Goal: Task Accomplishment & Management: Use online tool/utility

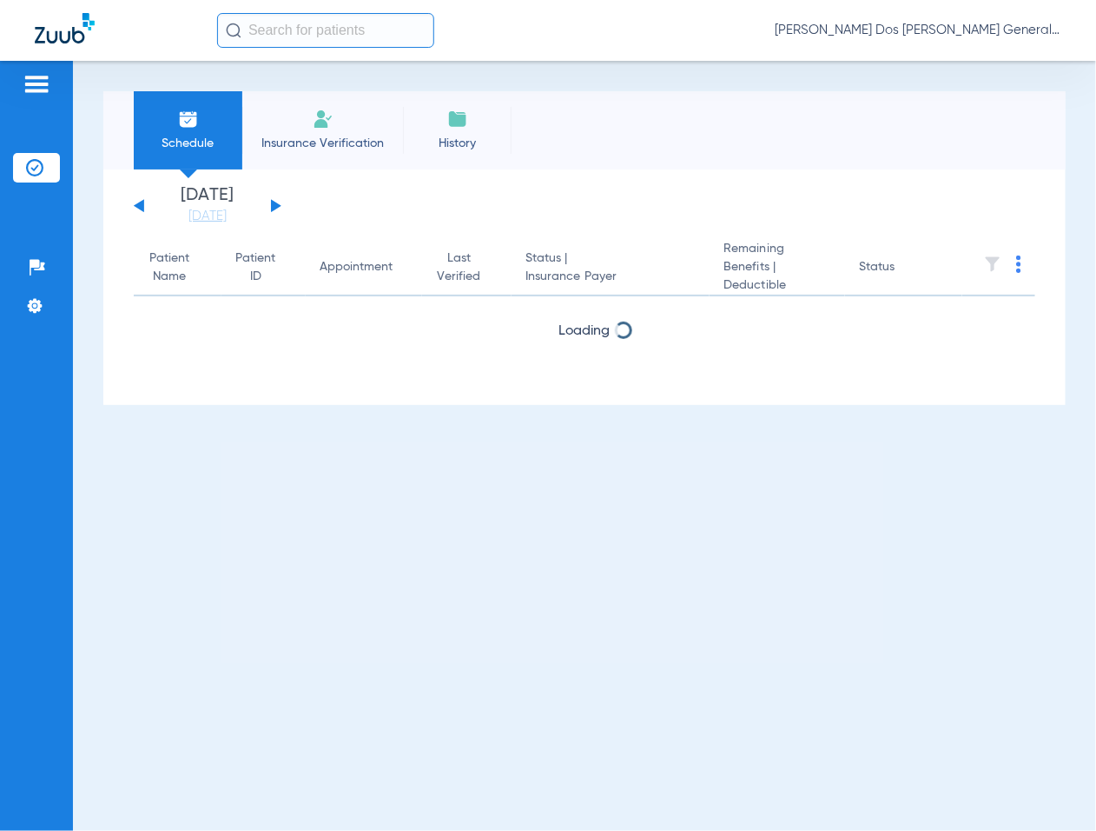
click at [331, 111] on img at bounding box center [323, 119] width 21 height 21
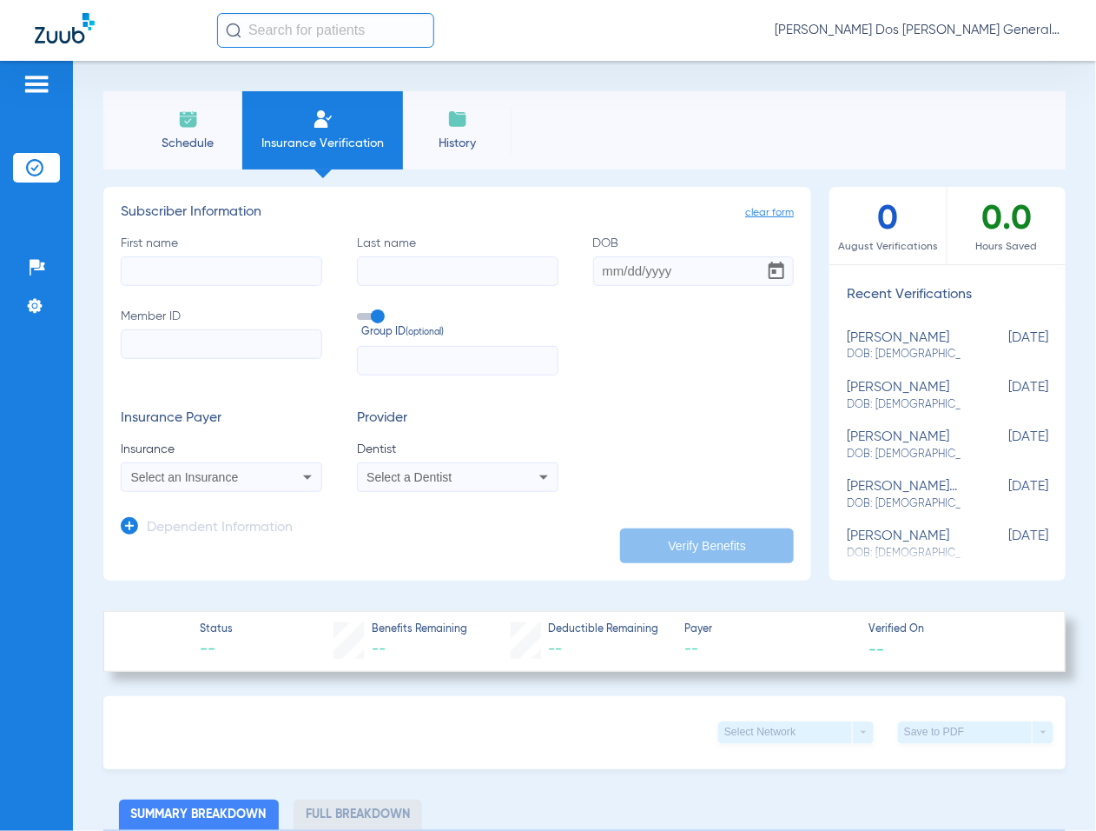
click at [201, 348] on input "Member ID" at bounding box center [222, 344] width 202 height 30
paste input "U8235038101"
type input "U8235038101"
click at [198, 268] on input "First name" at bounding box center [222, 271] width 202 height 30
type input "o"
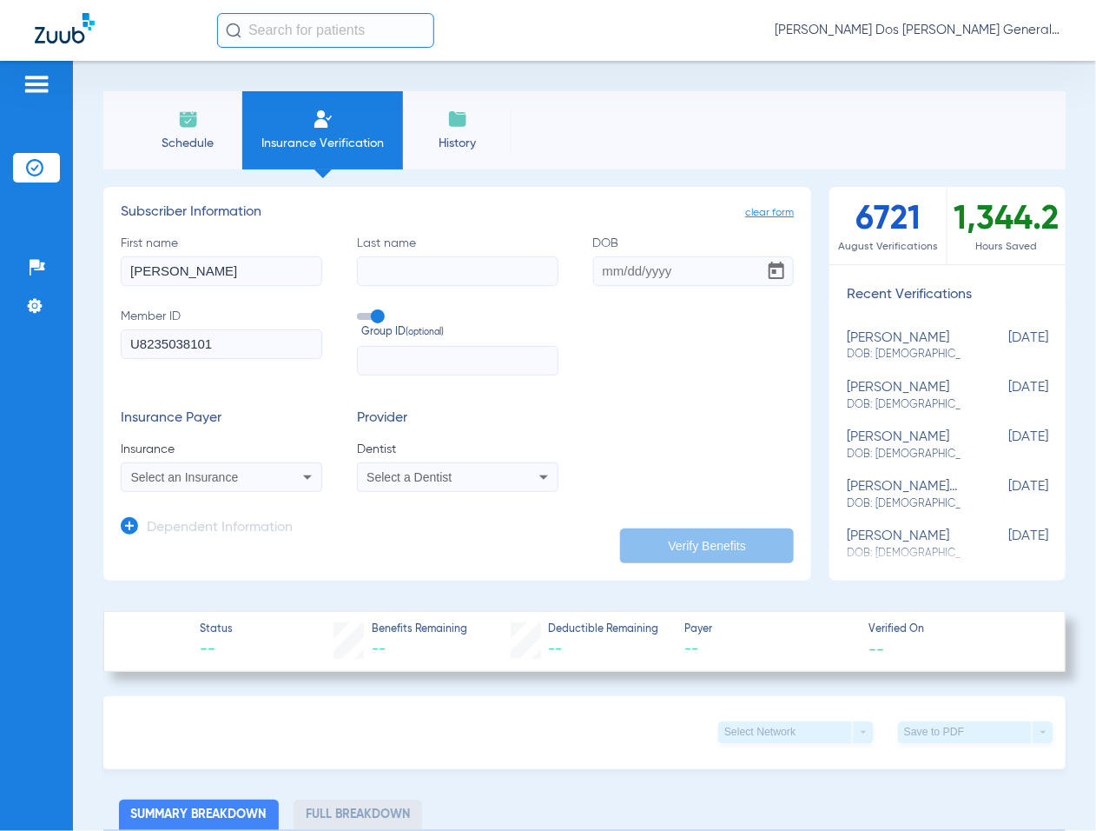
type input "[PERSON_NAME]"
type input "colon"
type input "[DATE]"
click at [197, 467] on div "Select an Insurance" at bounding box center [222, 477] width 200 height 21
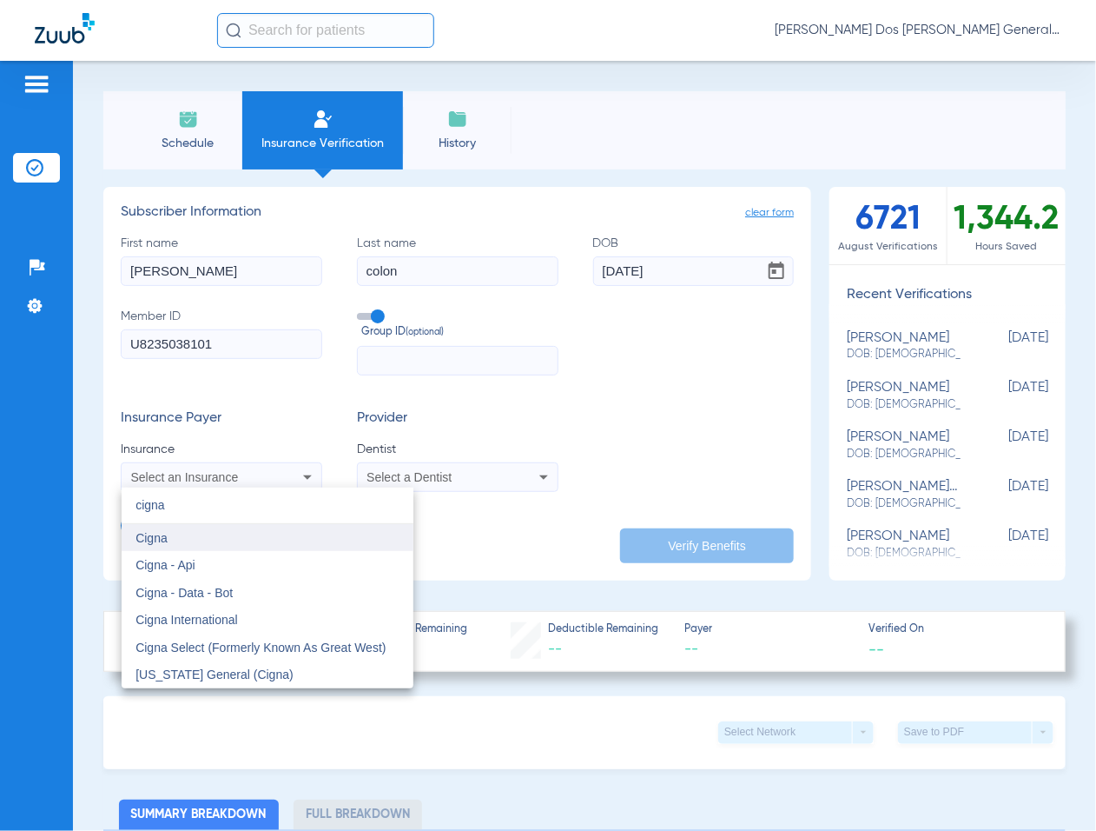
type input "cigna"
drag, startPoint x: 169, startPoint y: 541, endPoint x: 143, endPoint y: 558, distance: 30.8
click at [166, 545] on mat-option "Cigna" at bounding box center [268, 538] width 292 height 28
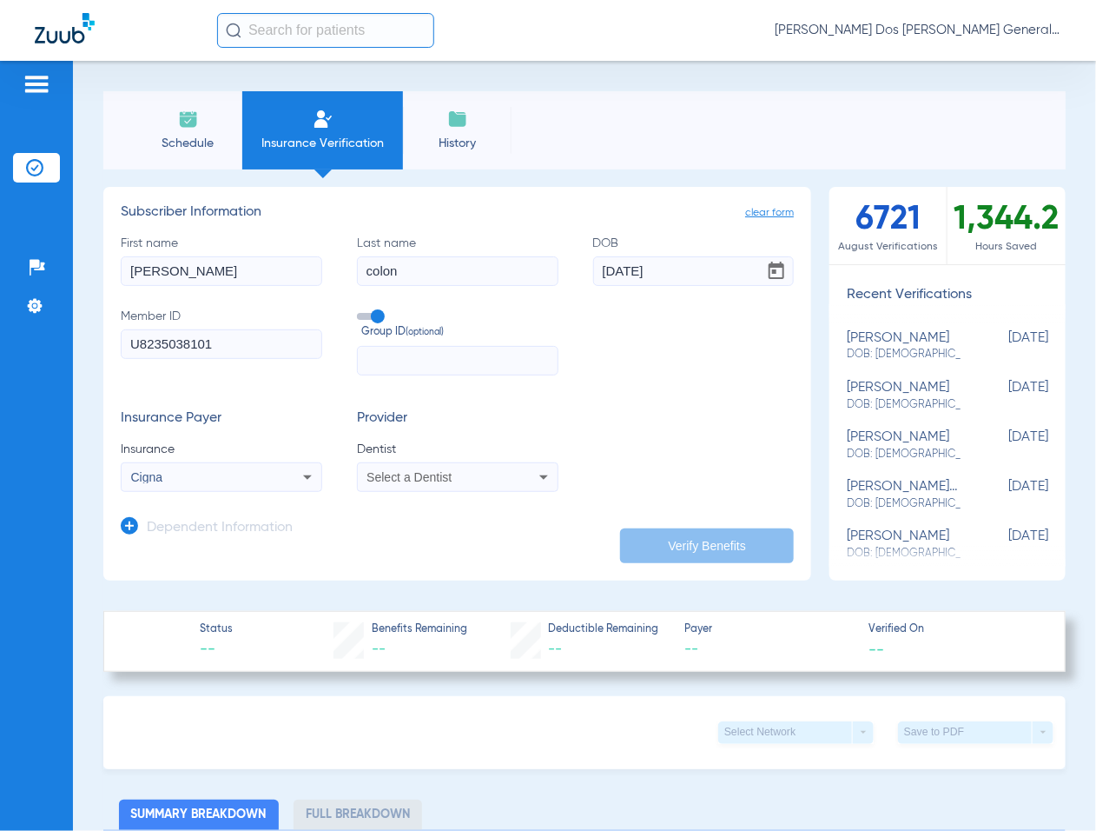
click at [427, 471] on span "Select a Dentist" at bounding box center [409, 477] width 85 height 14
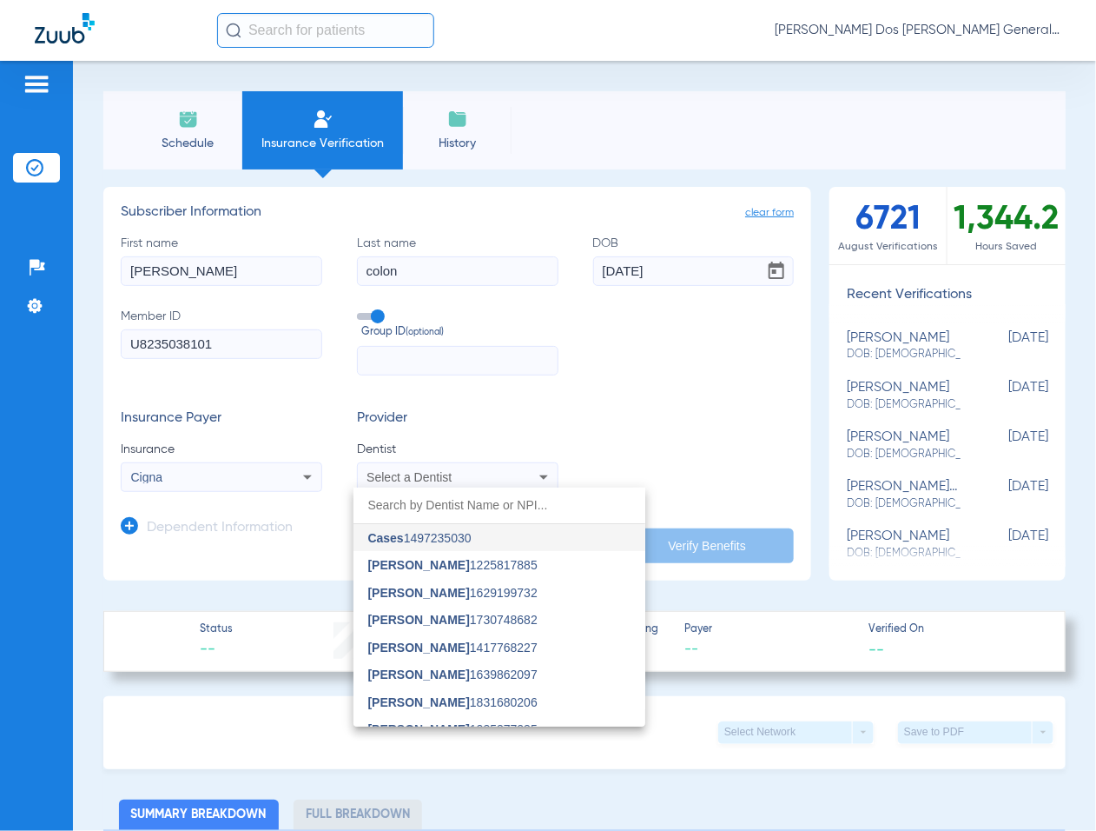
click at [463, 500] on input "dropdown search" at bounding box center [500, 505] width 292 height 36
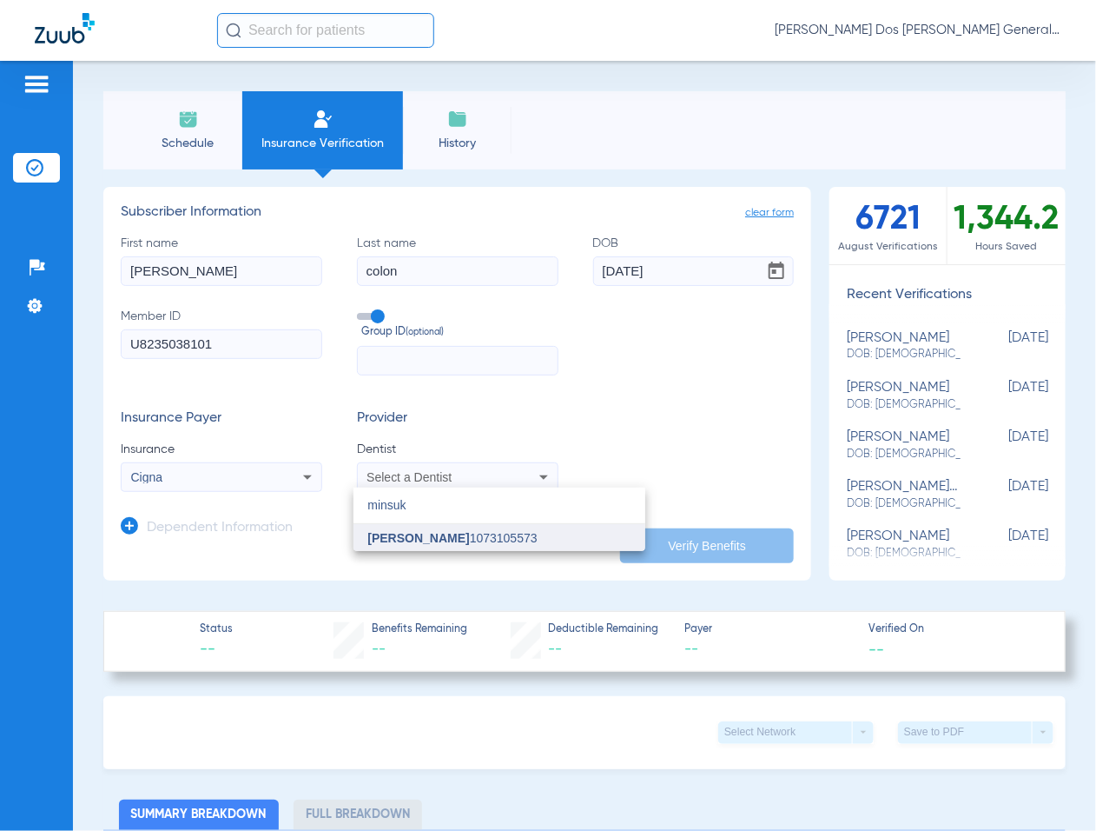
type input "minsuk"
click at [519, 544] on mat-option "Minsuk Cha 1073105573" at bounding box center [500, 538] width 292 height 28
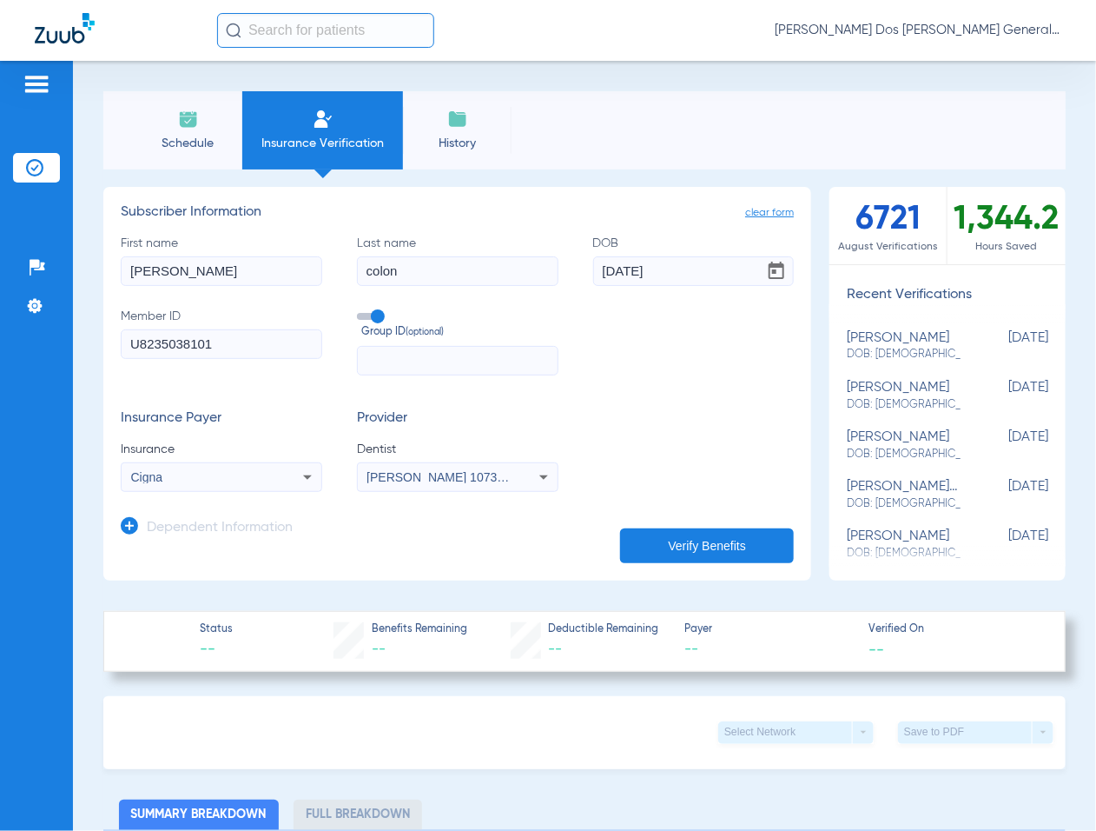
click at [665, 531] on button "Verify Benefits" at bounding box center [707, 545] width 174 height 35
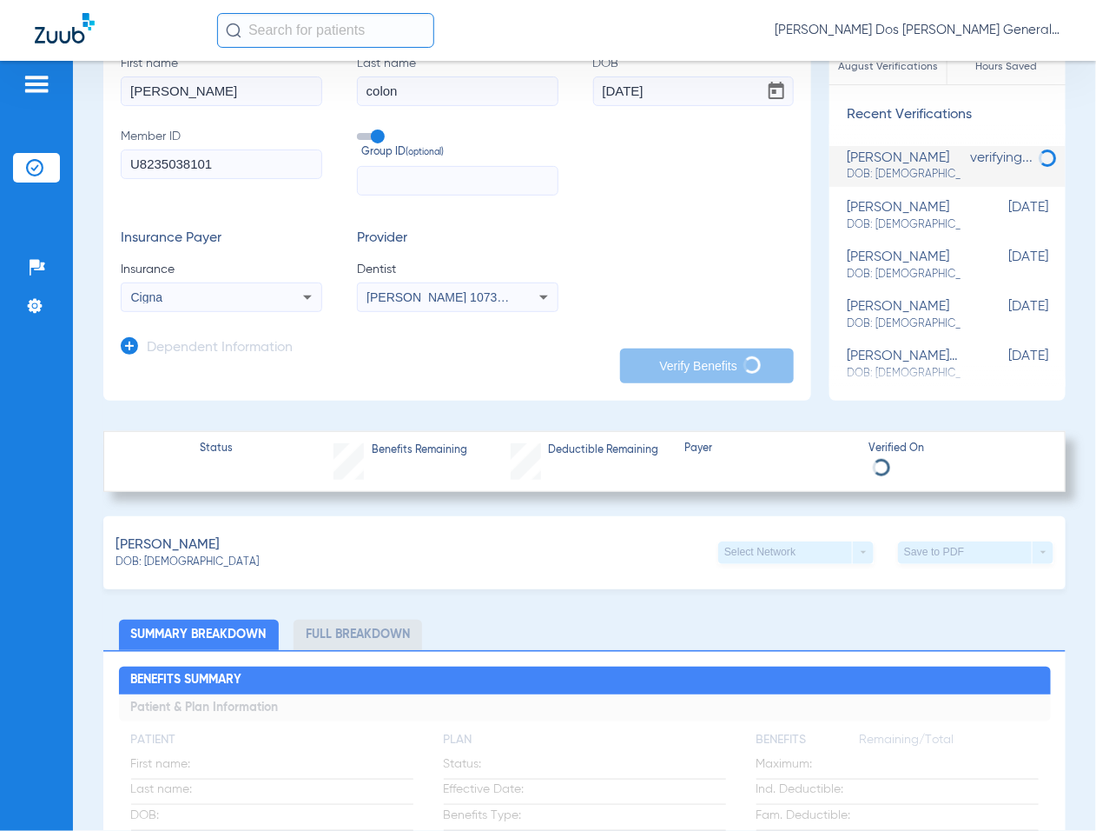
scroll to position [217, 0]
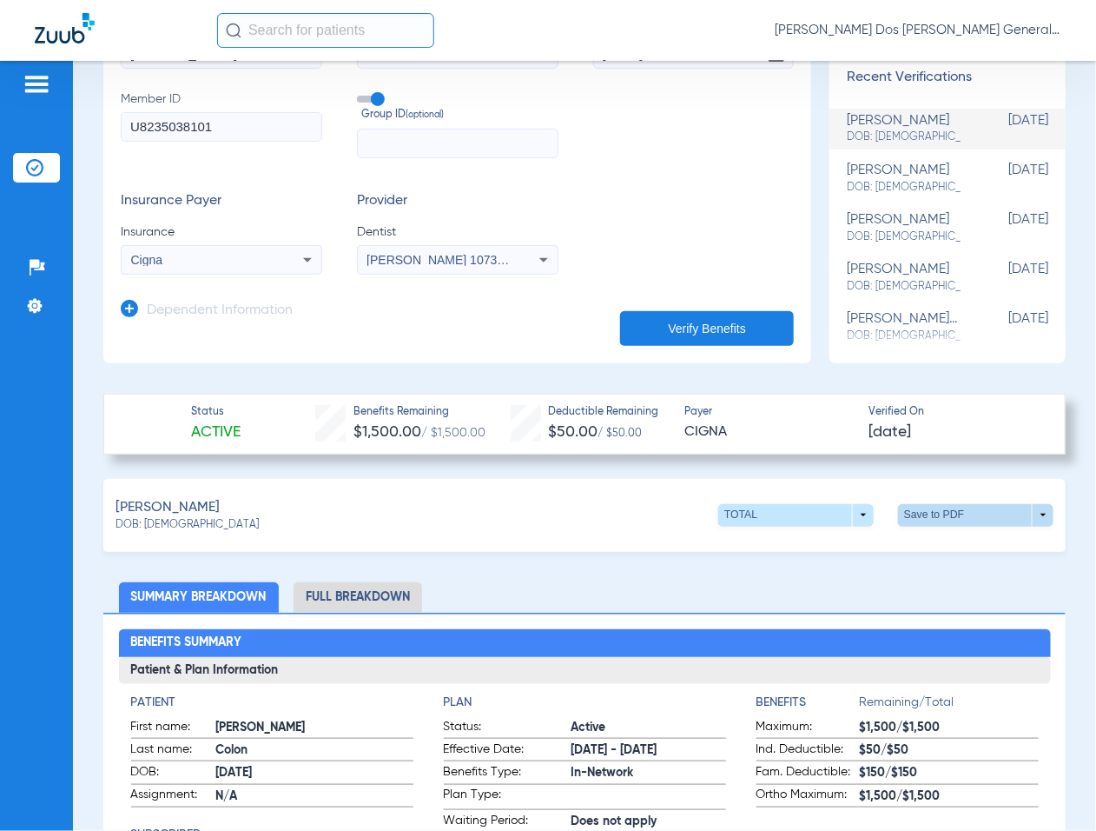
click at [956, 518] on span at bounding box center [977, 515] width 42 height 42
click at [834, 552] on span "Save to PDF" at bounding box center [830, 546] width 69 height 12
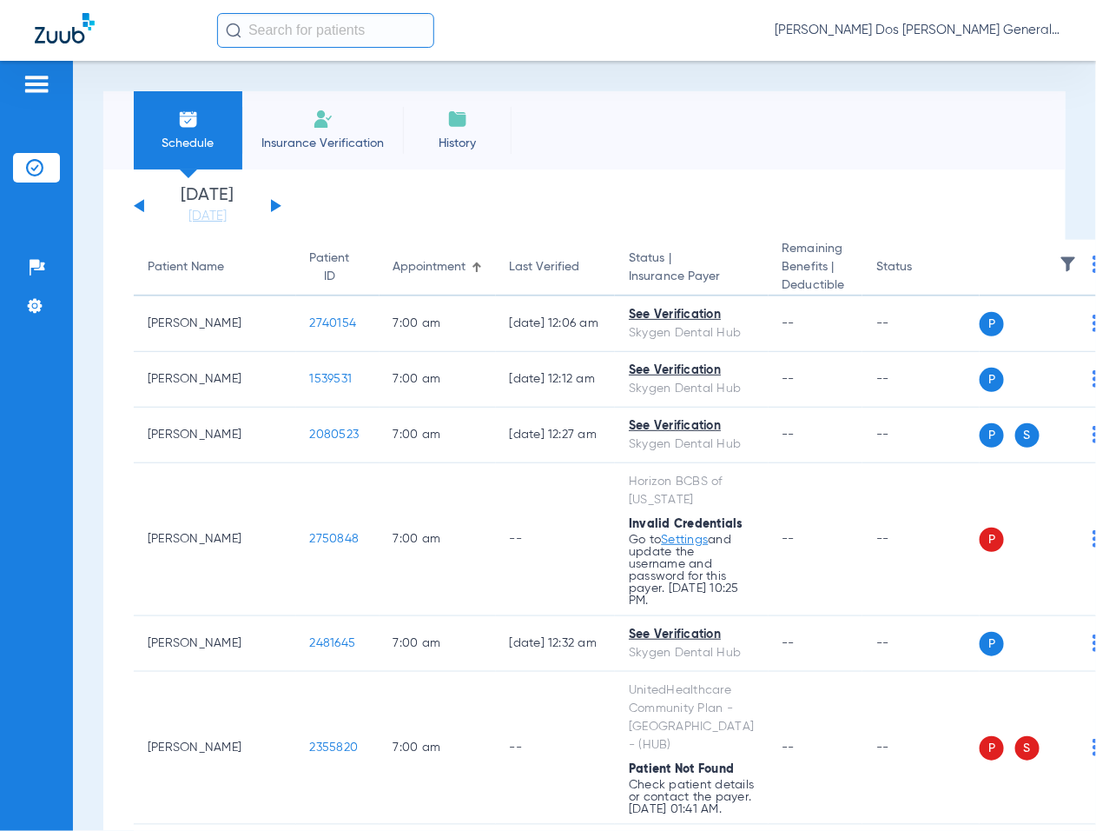
click at [337, 133] on li "Insurance Verification" at bounding box center [322, 130] width 161 height 78
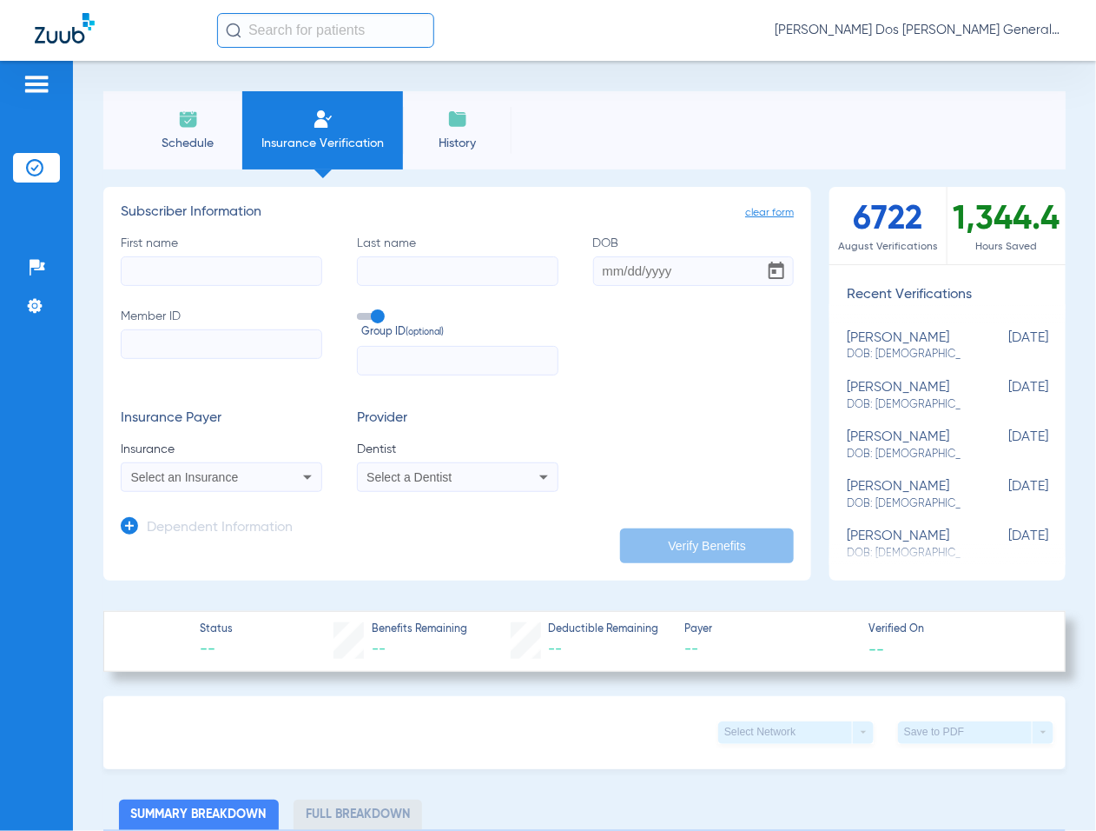
click at [197, 344] on input "Member ID" at bounding box center [222, 344] width 202 height 30
paste input "00121887455"
type input "00121887455"
click at [200, 270] on input "First name" at bounding box center [222, 271] width 202 height 30
type input "MONICA"
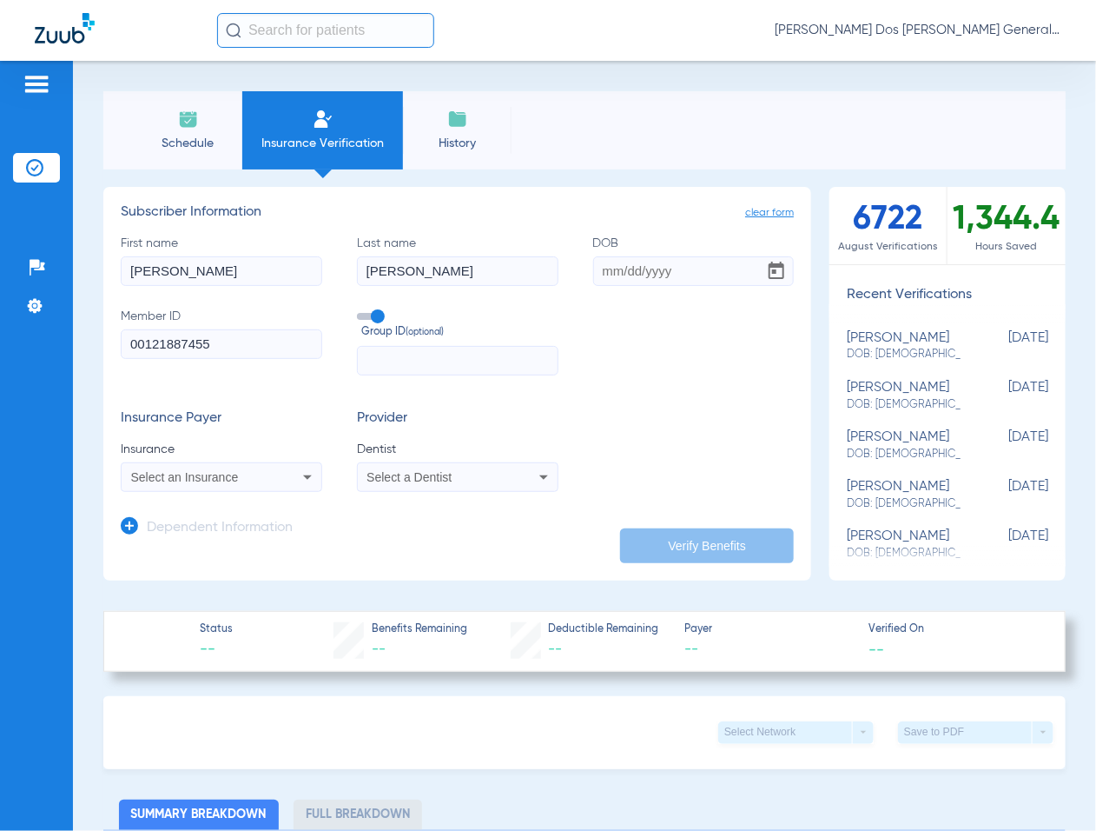
type input "ACOSTA"
type input "06/02/1985"
click at [255, 473] on div "Select an Insurance" at bounding box center [203, 477] width 145 height 12
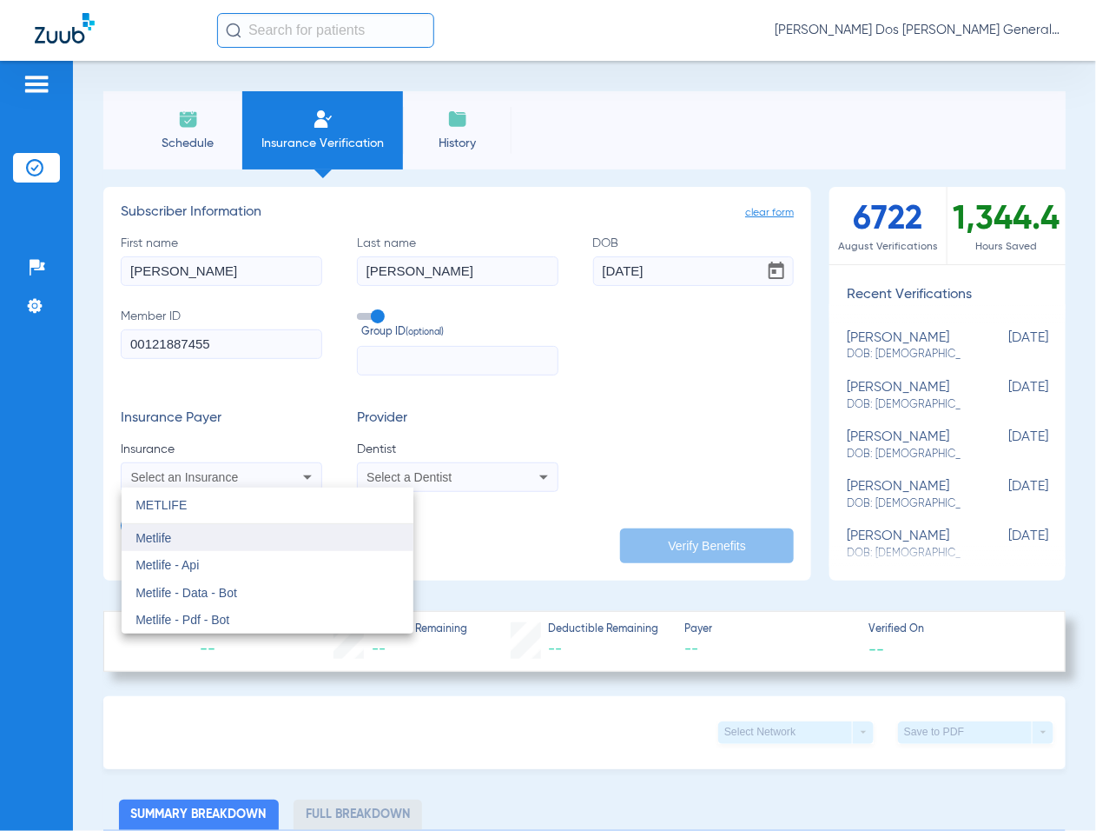
type input "METLIFE"
click at [278, 532] on mat-option "Metlife" at bounding box center [268, 538] width 292 height 28
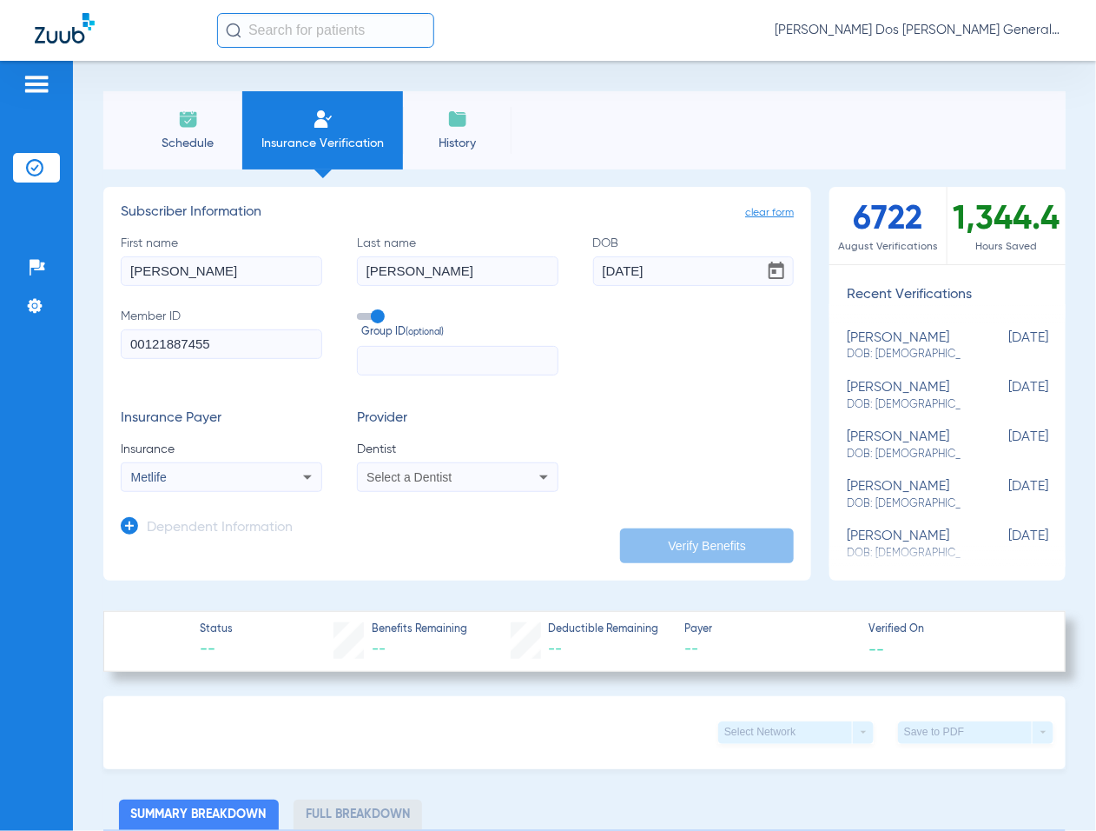
click at [411, 457] on span "Dentist" at bounding box center [458, 448] width 202 height 17
click at [407, 482] on span "Select a Dentist" at bounding box center [409, 477] width 85 height 14
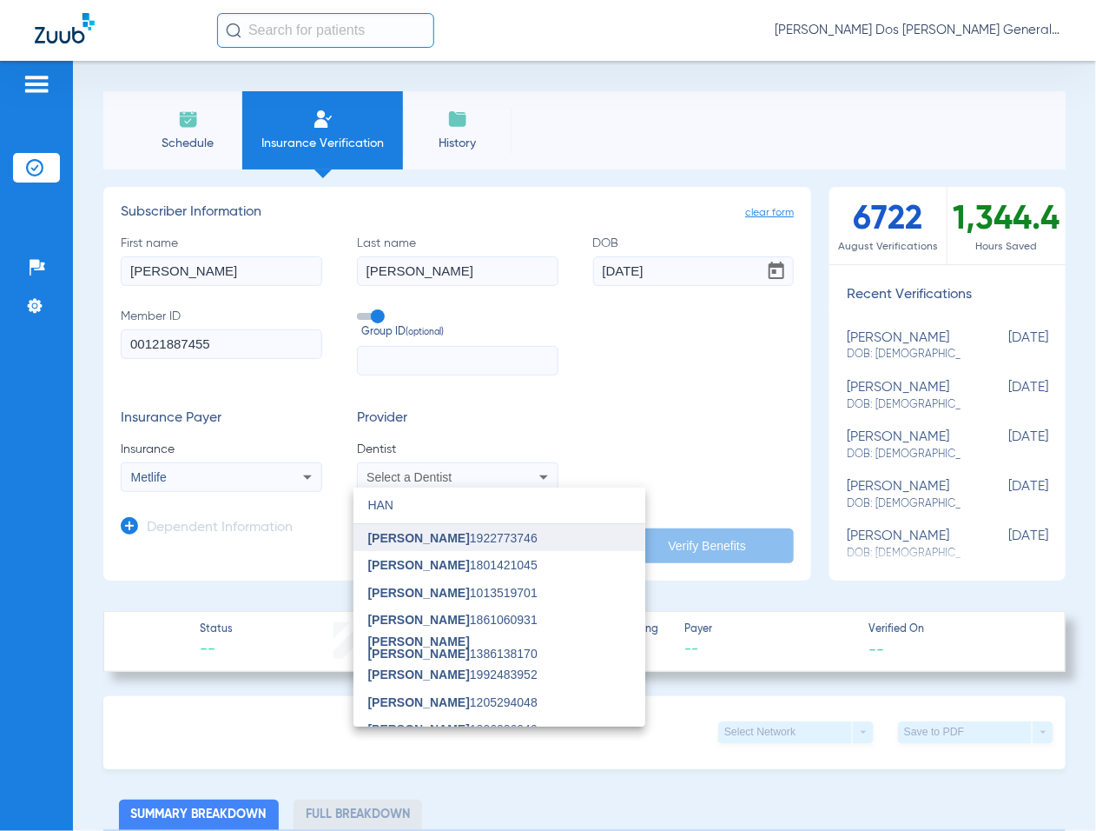
type input "HAN"
click at [469, 537] on span "[PERSON_NAME] 1922773746" at bounding box center [451, 538] width 169 height 12
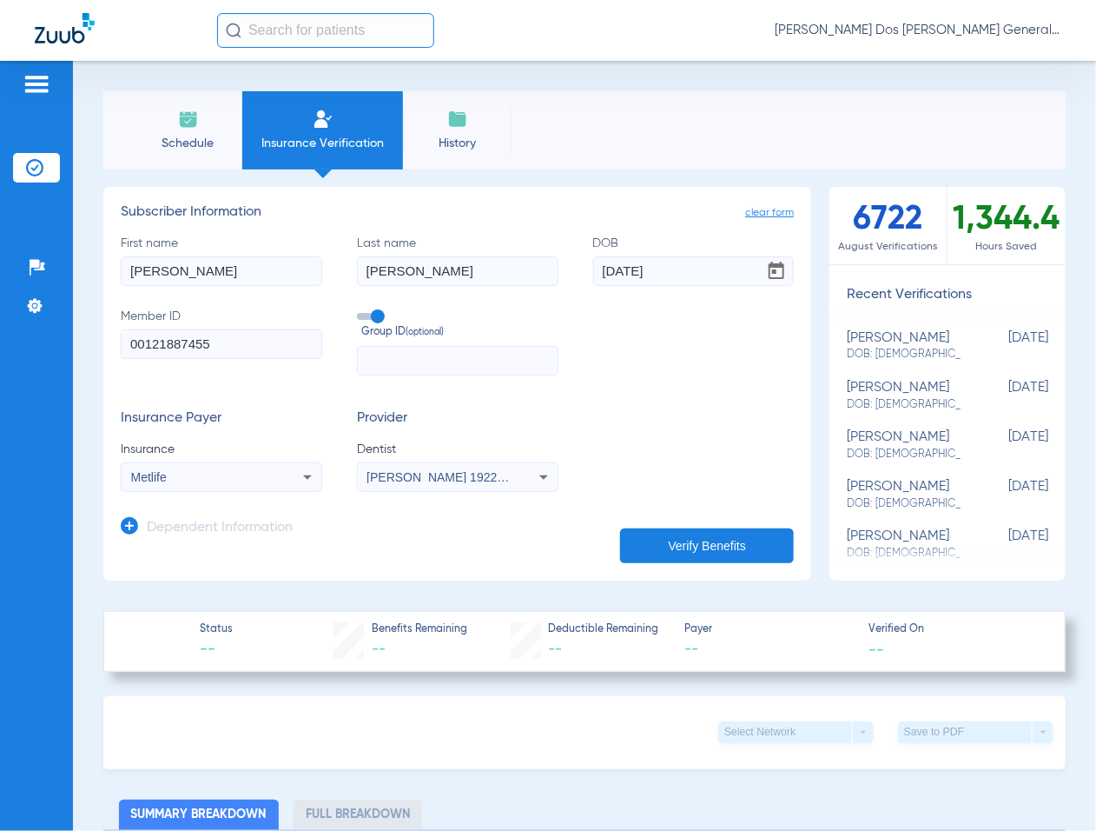
click at [698, 541] on button "Verify Benefits" at bounding box center [707, 545] width 174 height 35
type input "ACOSTA"
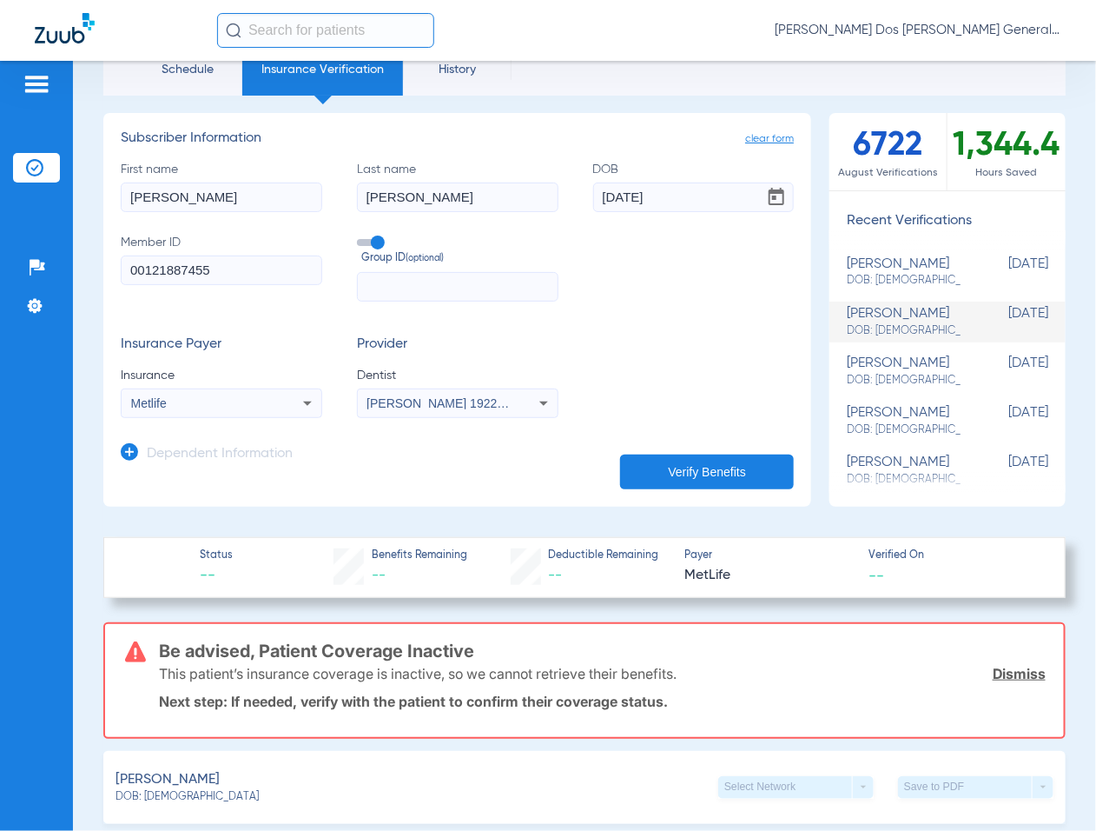
scroll to position [109, 0]
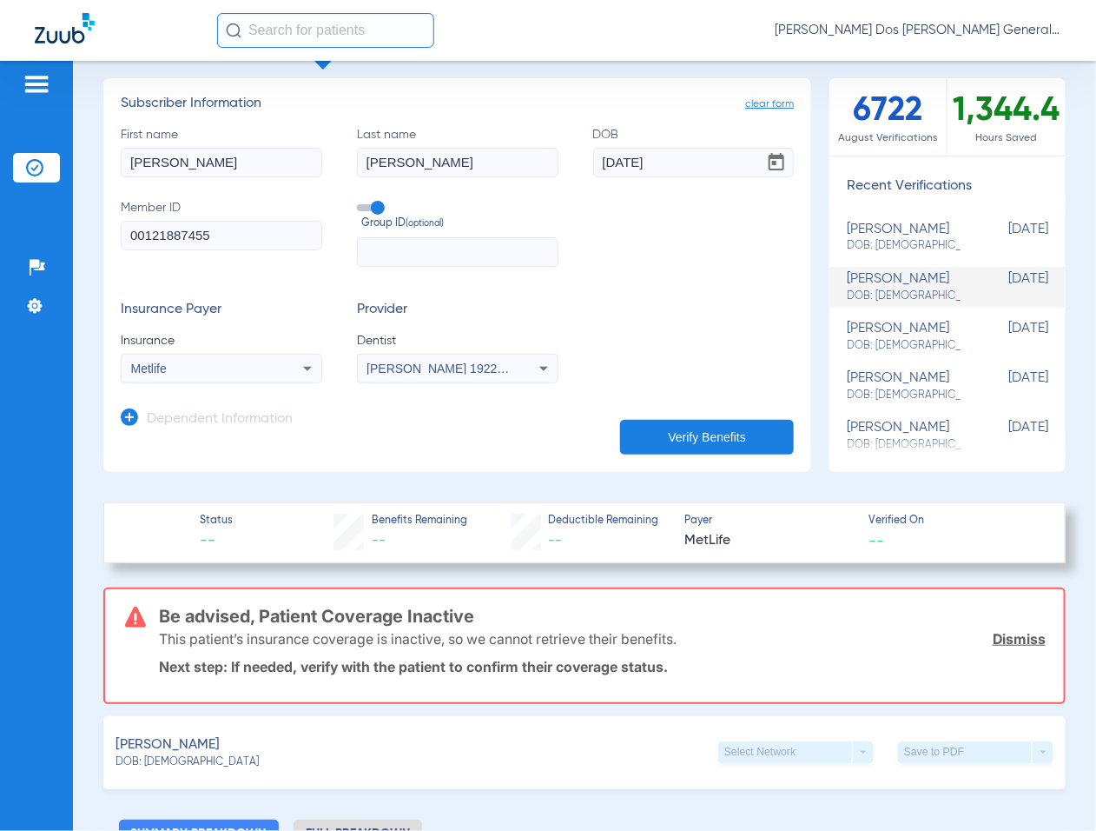
drag, startPoint x: 161, startPoint y: 611, endPoint x: 684, endPoint y: 650, distance: 524.4
click at [684, 650] on div "Be advised, Patient Coverage Inactive This patient’s insurance coverage is inac…" at bounding box center [602, 645] width 887 height 113
drag, startPoint x: 684, startPoint y: 650, endPoint x: 665, endPoint y: 634, distance: 24.0
copy div "Be advised, Patient Coverage Inactive This patient’s insurance coverage is inac…"
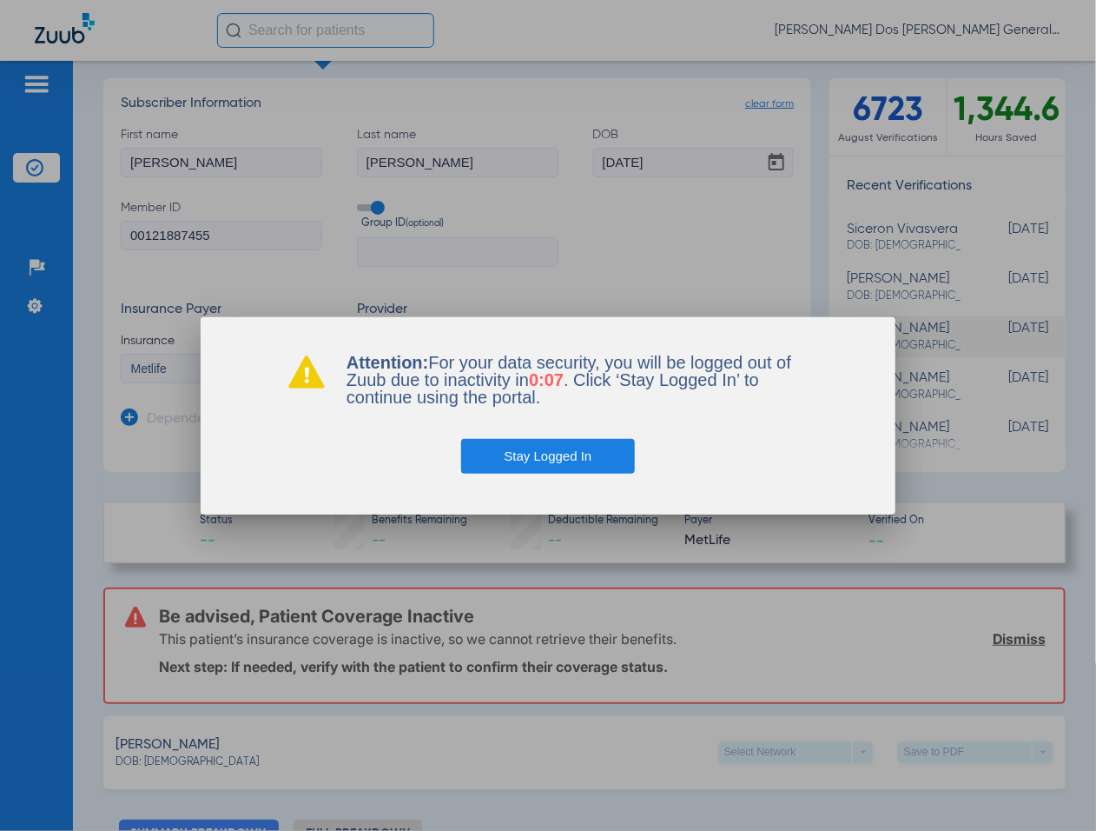
click at [584, 463] on button "Stay Logged In" at bounding box center [548, 456] width 175 height 35
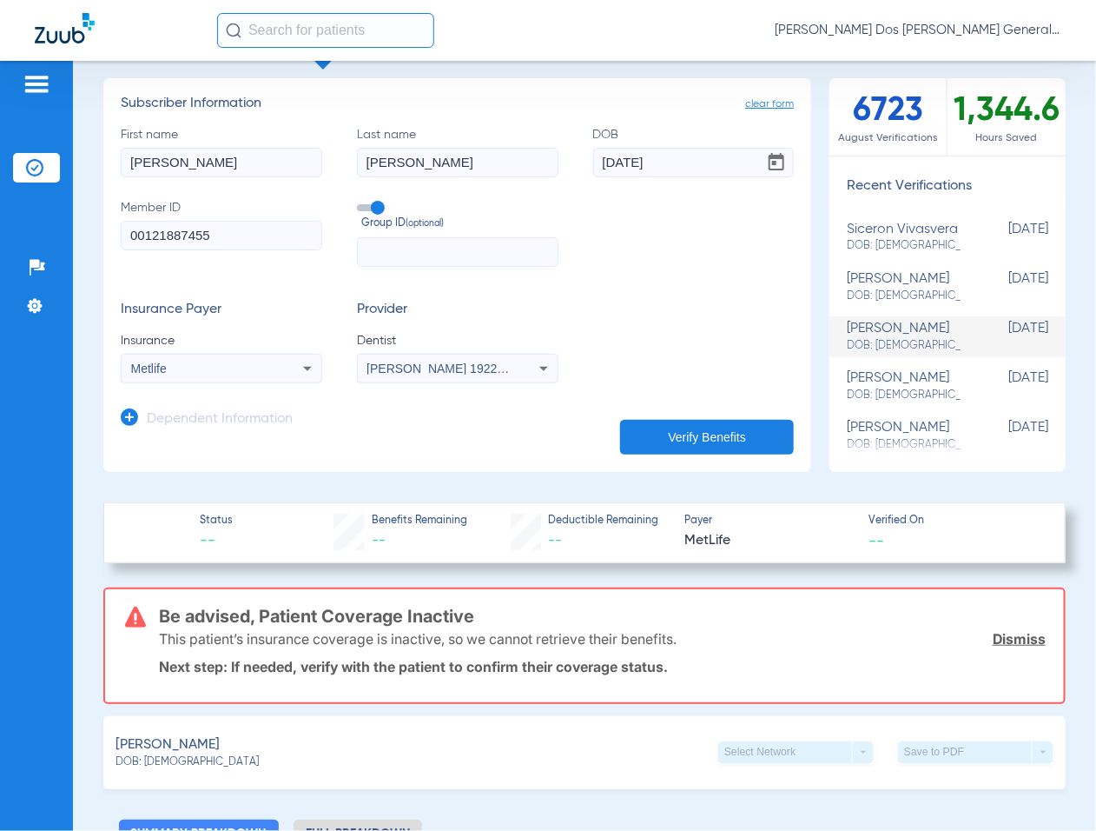
click at [231, 441] on app-manual-verification-form "clear form Subscriber Information First name MONICA Last name ACOSTA DOB 06/02/…" at bounding box center [457, 275] width 708 height 394
drag, startPoint x: -261, startPoint y: 249, endPoint x: -612, endPoint y: 298, distance: 354.3
click at [0, 298] on html "Anna Dos Santos - Bloomfield General | Abra Health Patients Insurance Verificat…" at bounding box center [548, 415] width 1096 height 831
paste input "W285659829"
type input "W285659829"
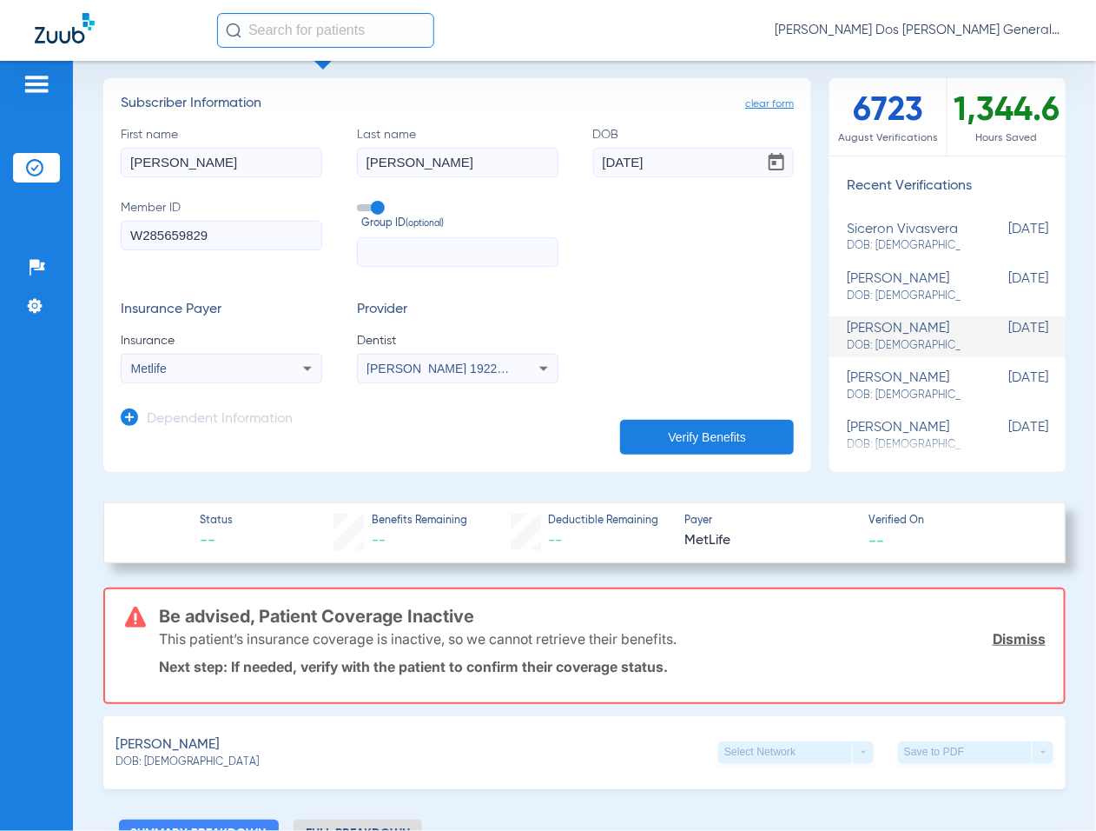
drag, startPoint x: 214, startPoint y: 175, endPoint x: -6, endPoint y: 182, distance: 219.9
click at [0, 182] on html "Anna Dos Santos - Bloomfield General | Abra Health Patients Insurance Verificat…" at bounding box center [548, 415] width 1096 height 831
type input "ISMAEL"
drag, startPoint x: 471, startPoint y: 161, endPoint x: 0, endPoint y: 178, distance: 471.2
click at [2, 182] on div "Patients Insurance Verification Setup Help Center Settings Schedule Insurance V…" at bounding box center [548, 476] width 1096 height 831
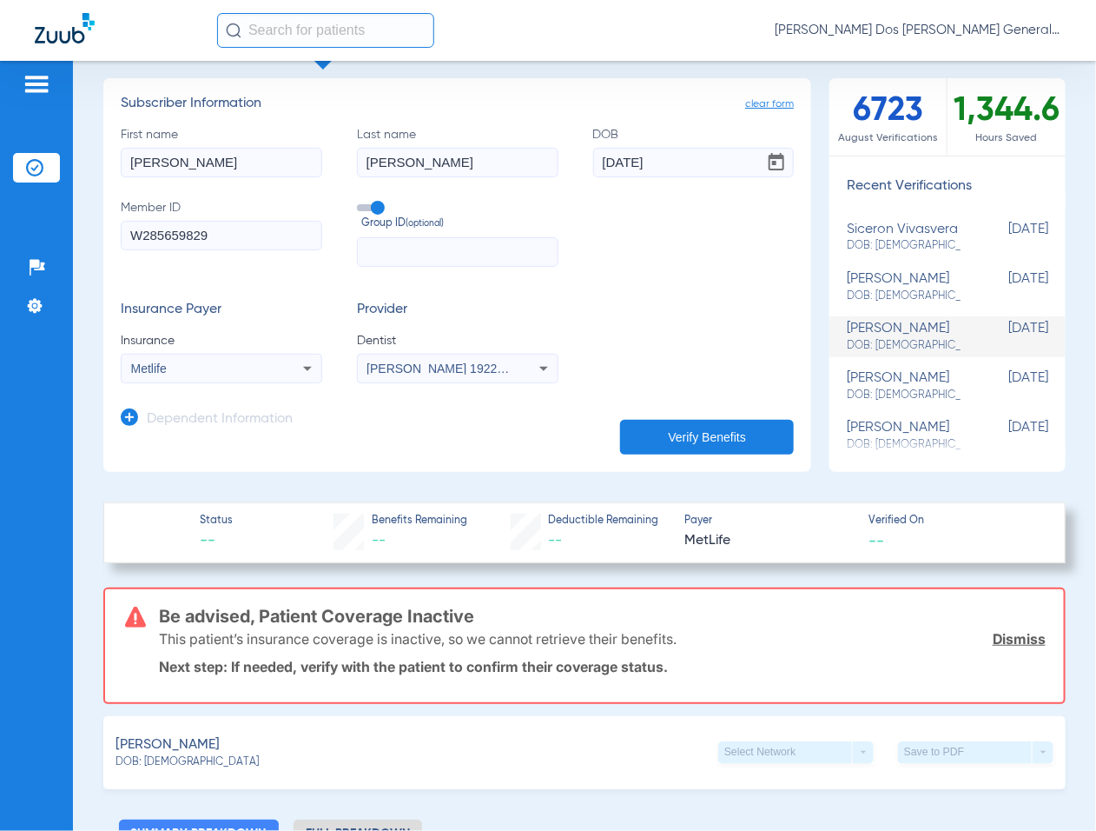
type input "RODAS"
type input "01/22/2003"
click at [222, 378] on div "Metlife" at bounding box center [222, 368] width 200 height 21
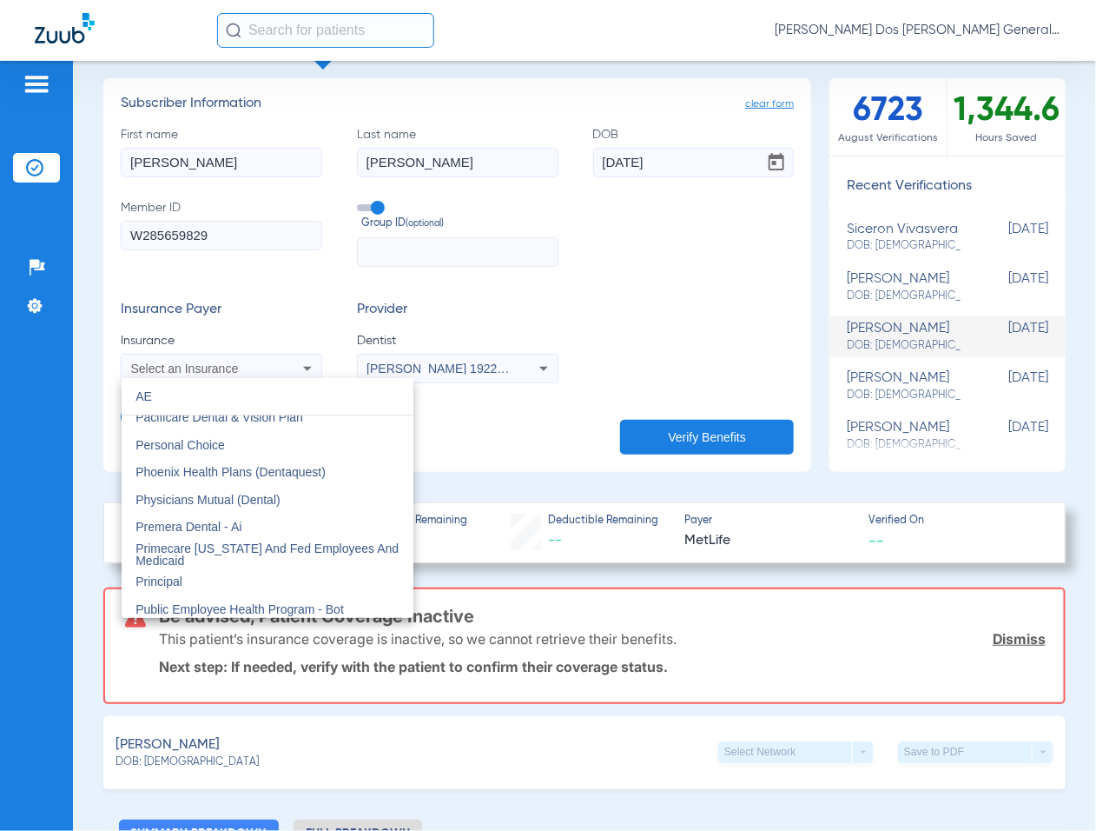
scroll to position [0, 0]
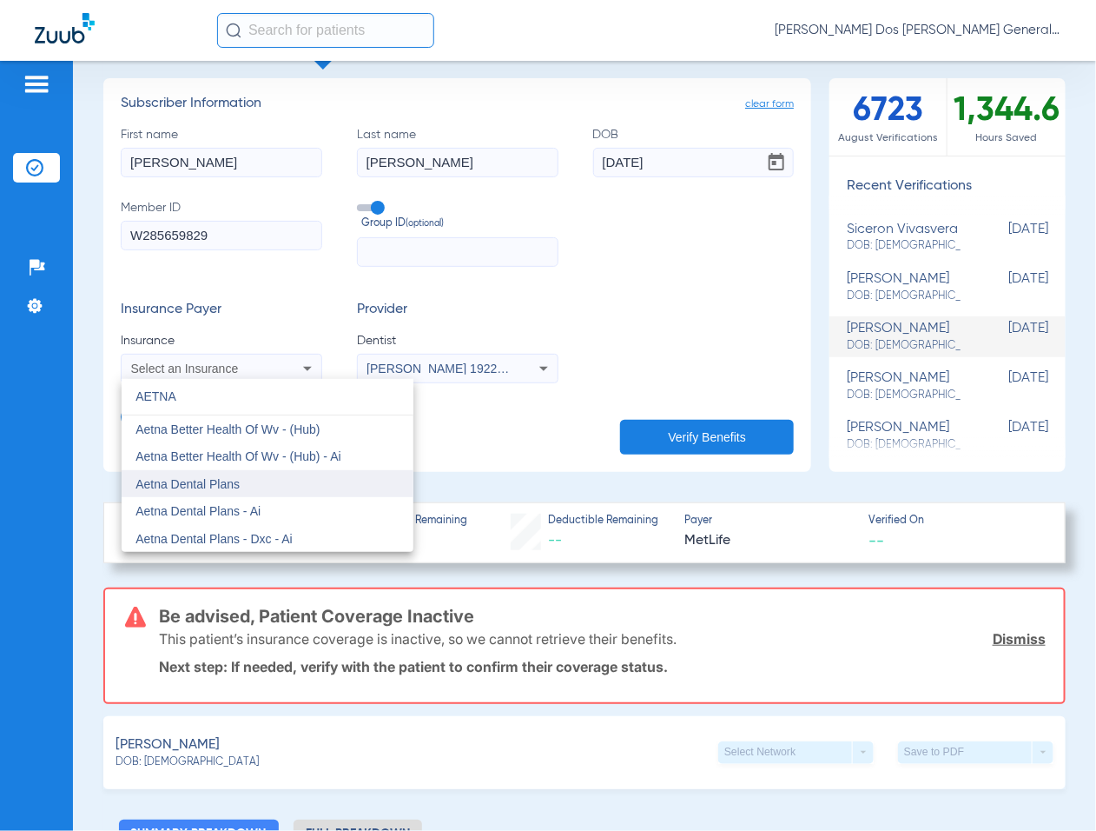
type input "AETNA"
click at [227, 487] on span "Aetna Dental Plans" at bounding box center [188, 484] width 104 height 14
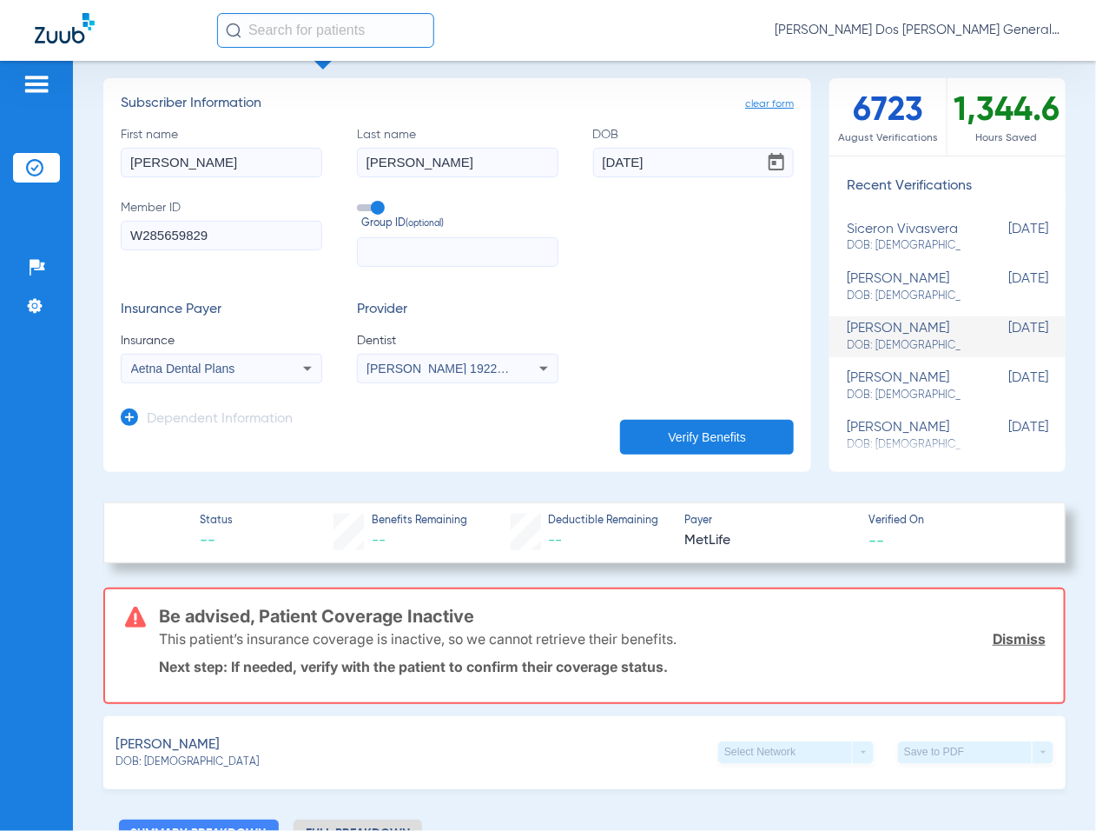
click at [699, 420] on button "Verify Benefits" at bounding box center [707, 437] width 174 height 35
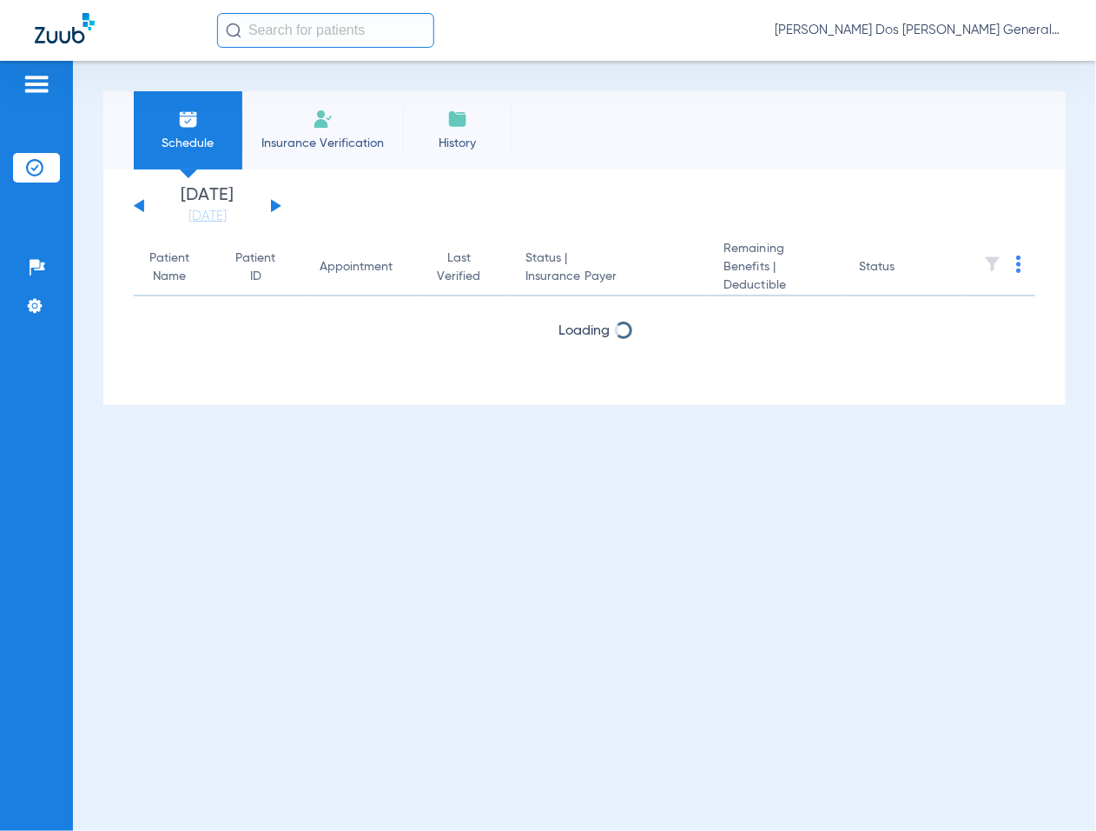
drag, startPoint x: 393, startPoint y: 101, endPoint x: 361, endPoint y: 109, distance: 33.1
click at [387, 103] on li "Insurance Verification" at bounding box center [322, 130] width 161 height 78
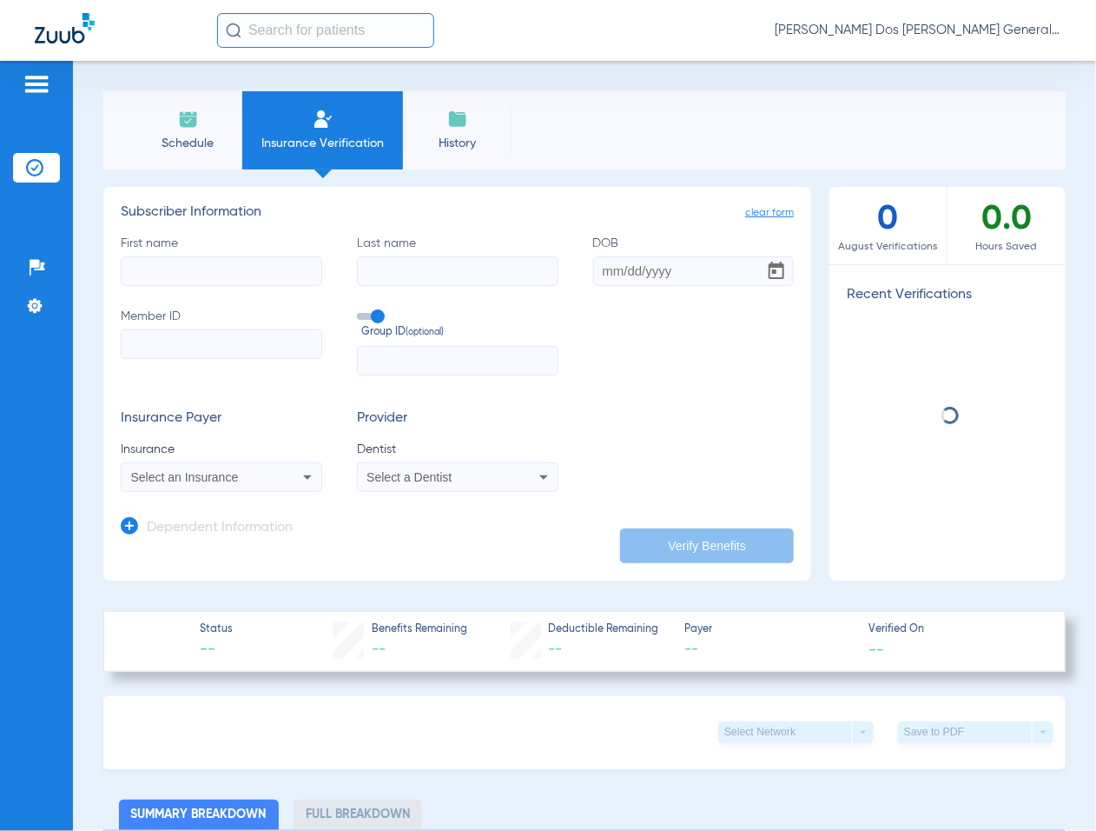
drag, startPoint x: 361, startPoint y: 109, endPoint x: 350, endPoint y: 113, distance: 11.3
click at [357, 111] on li "Insurance Verification" at bounding box center [322, 130] width 161 height 78
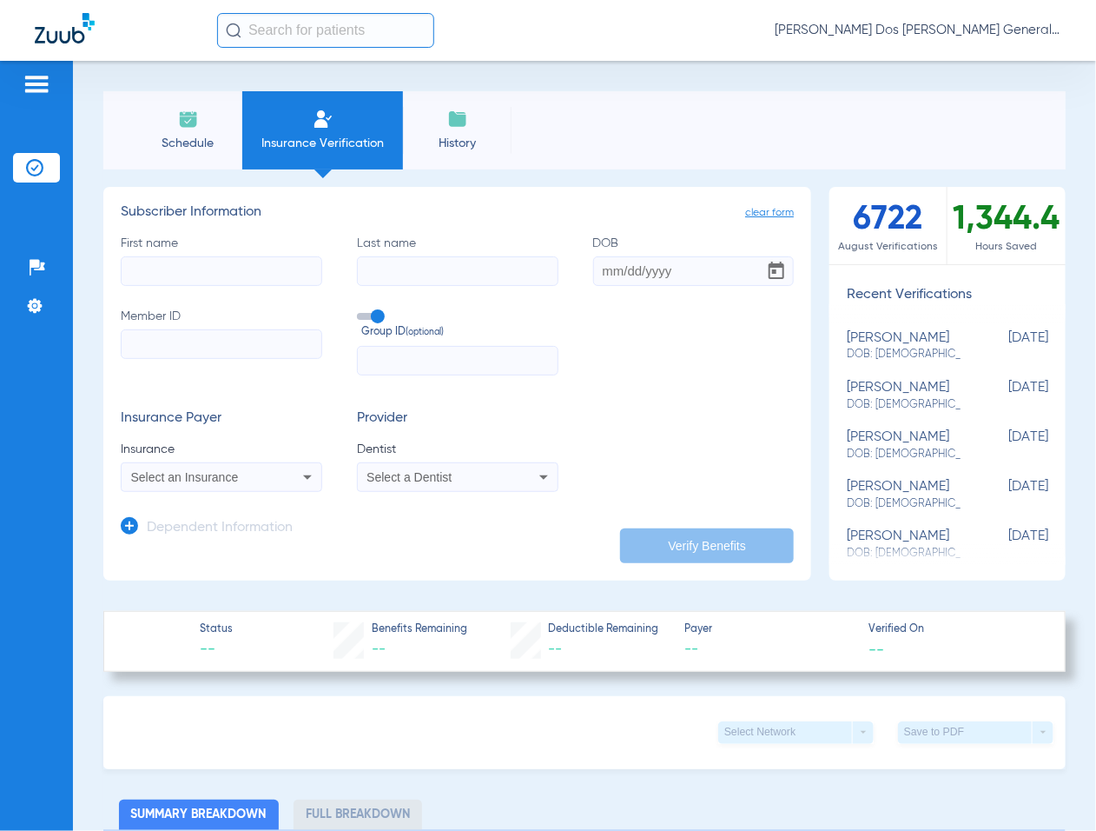
click at [218, 332] on input "Member ID" at bounding box center [222, 344] width 202 height 30
paste input "206766064"
type input "206766064"
click at [178, 275] on input "First name" at bounding box center [222, 271] width 202 height 30
type input "[PERSON_NAME]"
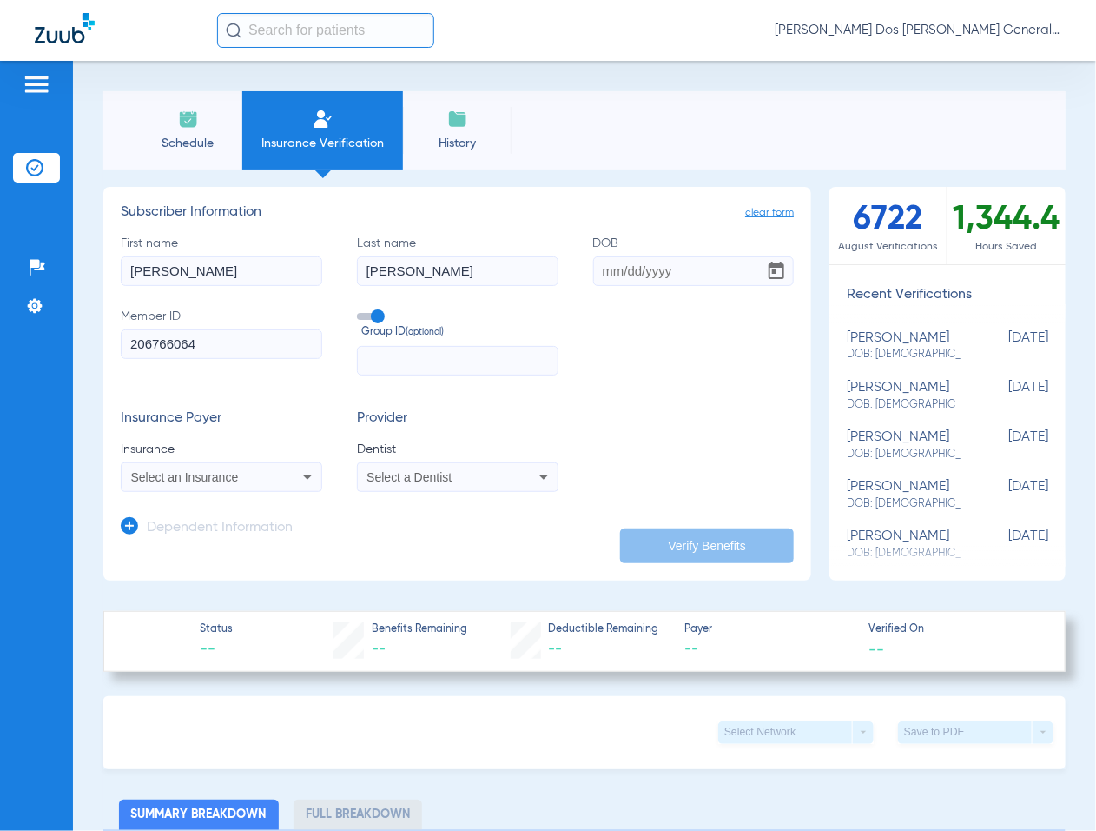
type input "[PERSON_NAME]"
type input "[DATE]"
click at [215, 465] on mat-select "Select an Insurance" at bounding box center [222, 477] width 202 height 30
click at [220, 479] on span "Select an Insurance" at bounding box center [185, 477] width 108 height 14
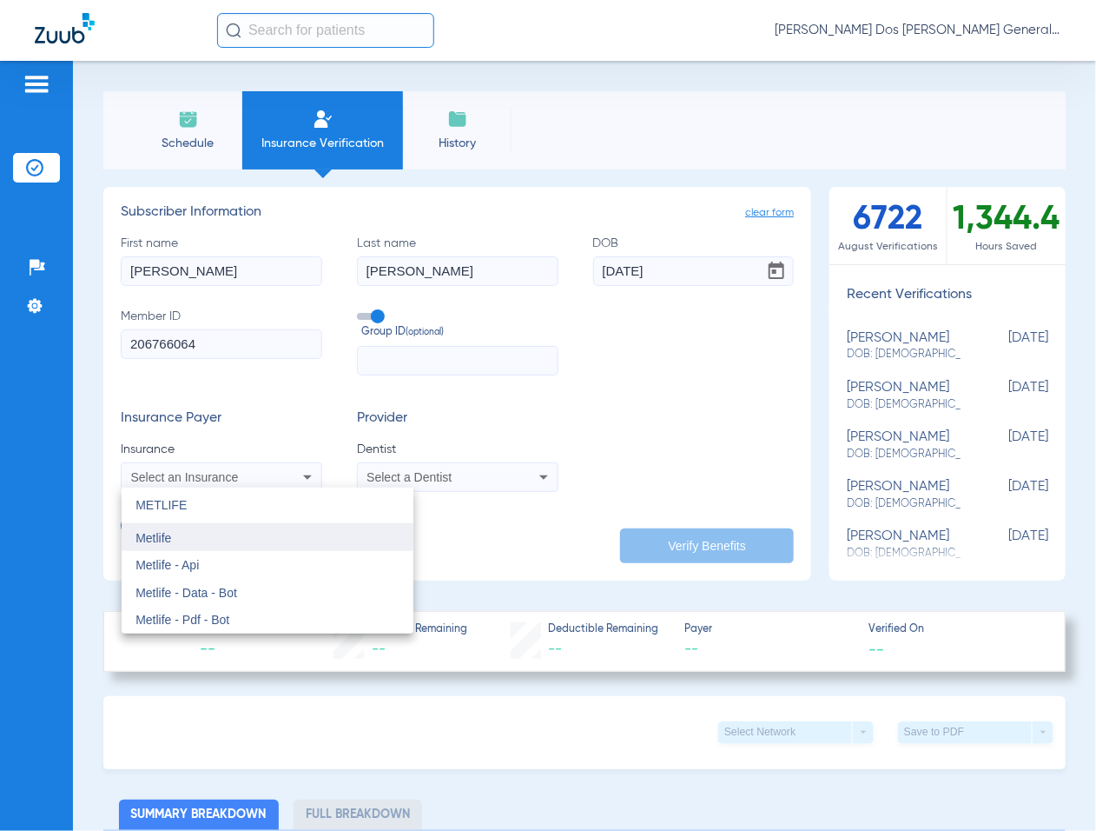
type input "METLIFE"
click at [236, 528] on mat-option "Metlife" at bounding box center [268, 538] width 292 height 28
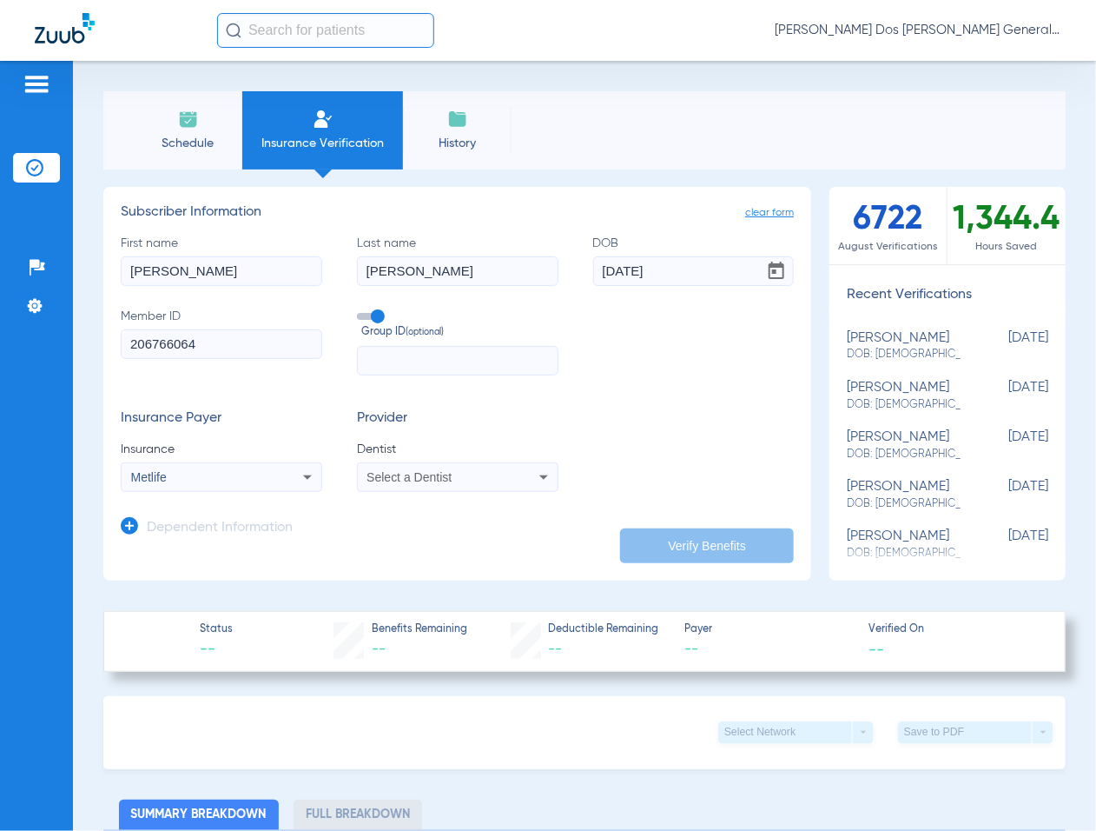
click at [406, 480] on span "Select a Dentist" at bounding box center [409, 477] width 85 height 14
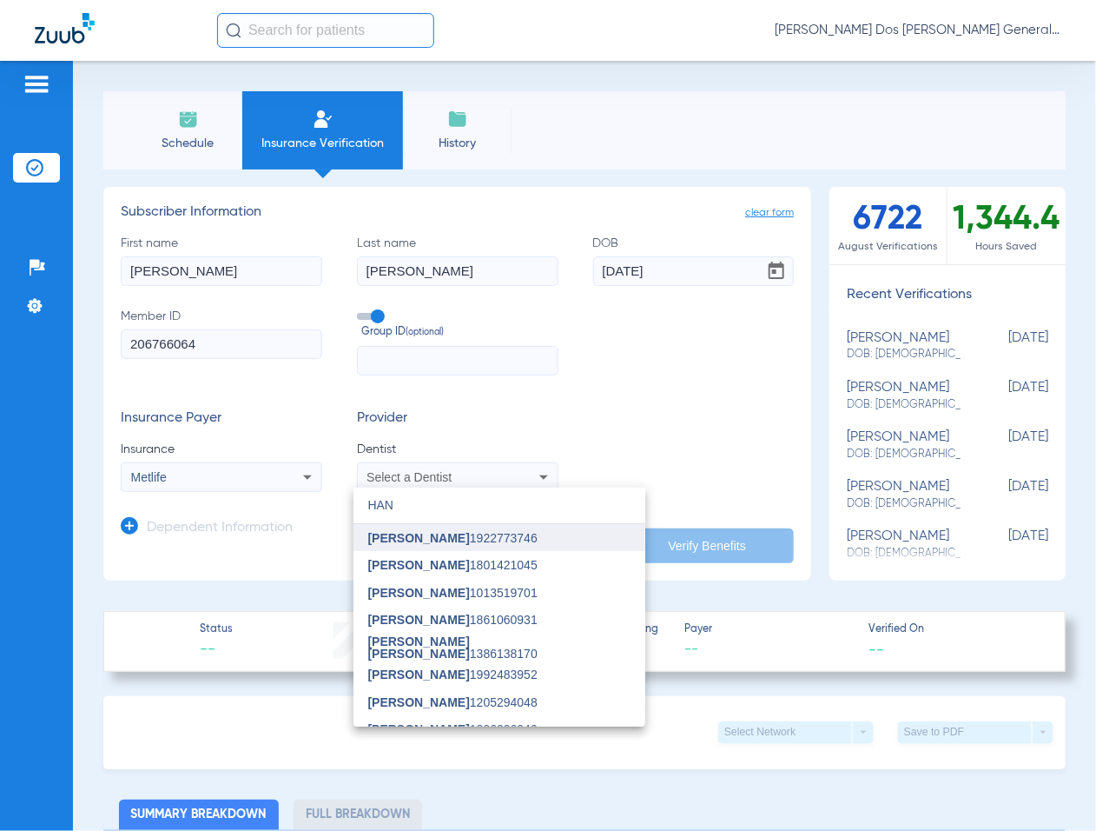
type input "HAN"
click at [427, 539] on span "[PERSON_NAME] 1922773746" at bounding box center [451, 538] width 169 height 12
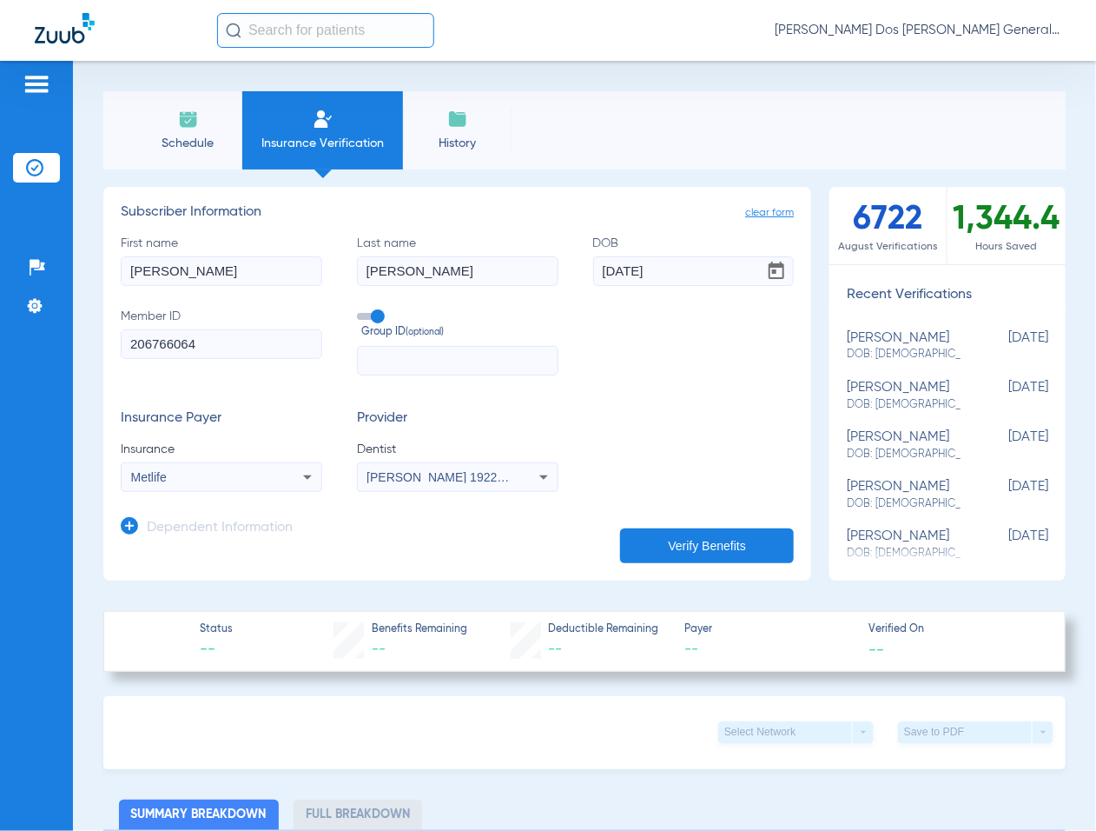
click at [636, 539] on button "Verify Benefits" at bounding box center [707, 545] width 174 height 35
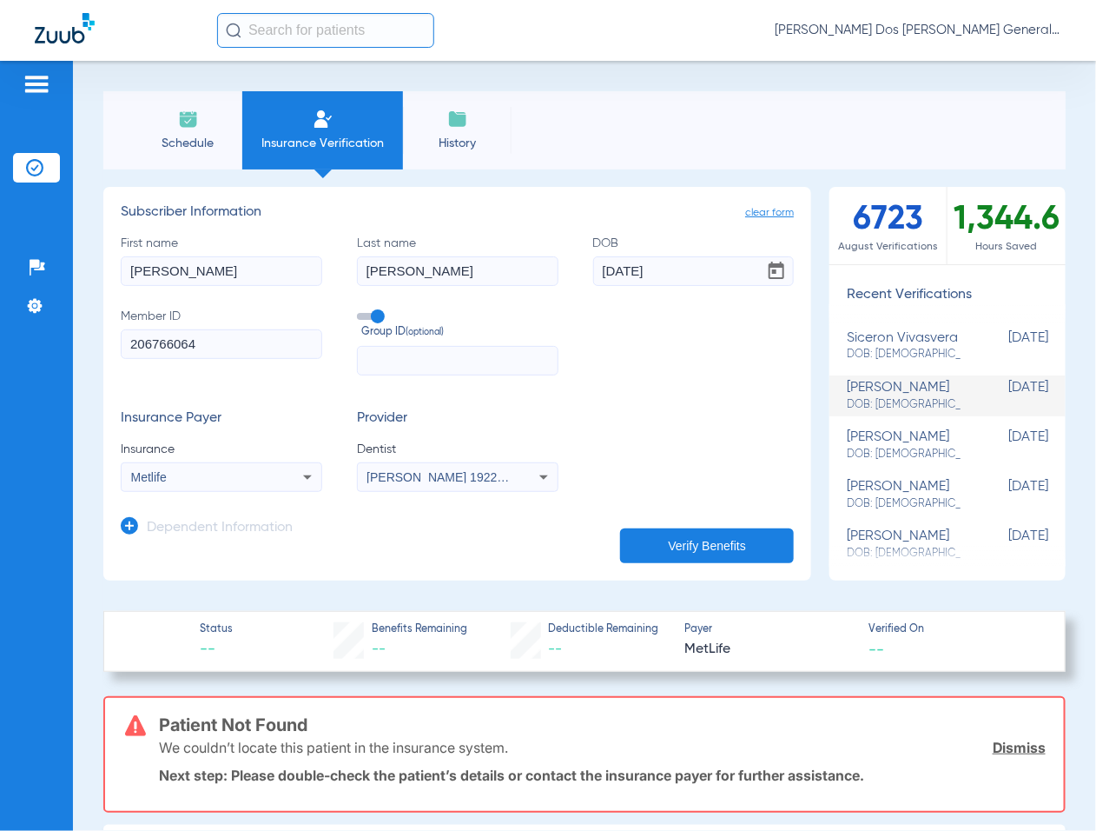
scroll to position [109, 0]
